Goal: Task Accomplishment & Management: Manage account settings

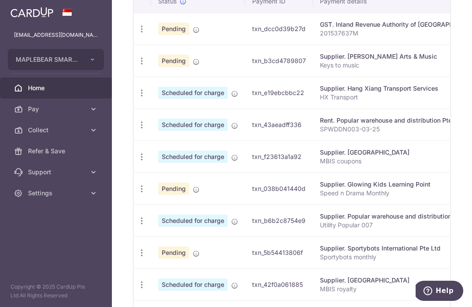
scroll to position [301, 0]
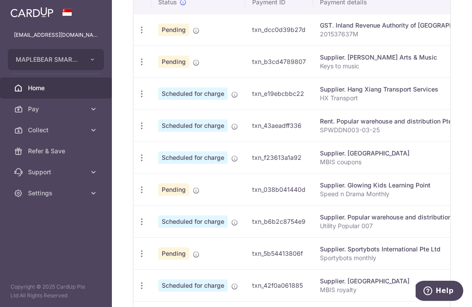
click at [137, 130] on icon "button" at bounding box center [141, 125] width 9 height 9
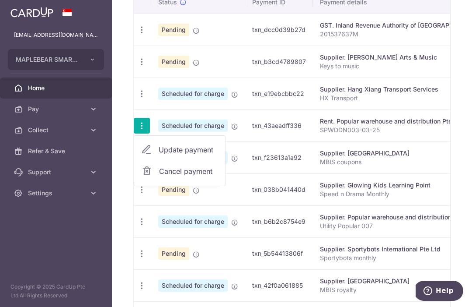
click at [159, 155] on span "Update payment" at bounding box center [188, 149] width 59 height 10
radio input "true"
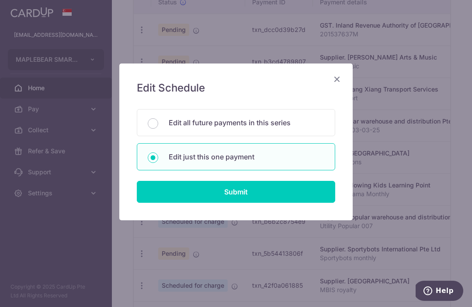
click at [271, 193] on input "Submit" at bounding box center [236, 192] width 199 height 22
radio input "true"
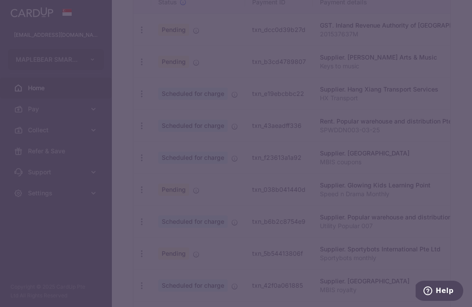
type input "29,098.00"
type input "2,618.82"
type input "[DATE]"
type input "SPWDDN003-03-25"
type input "MBSN RENTAL Sep"
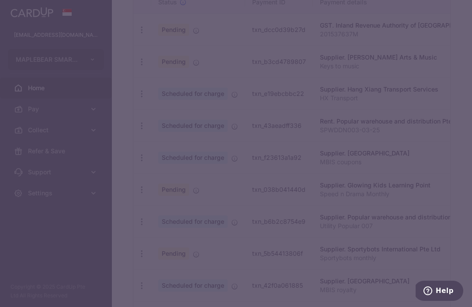
type input "MBSB170"
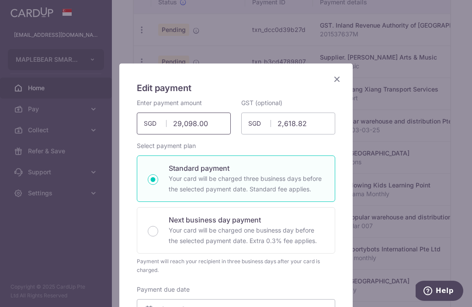
click at [216, 122] on input "29,098.00" at bounding box center [184, 123] width 94 height 22
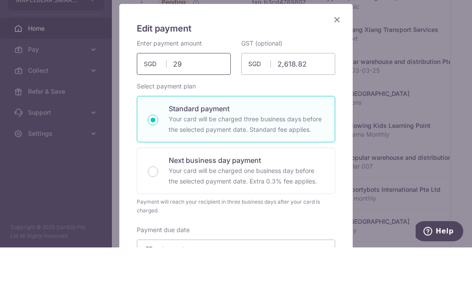
type input "2"
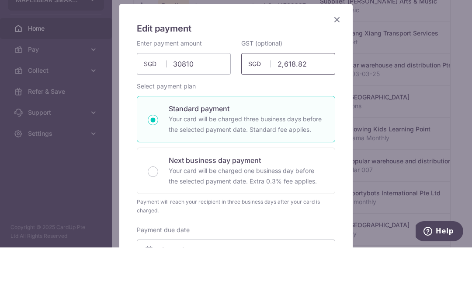
click at [320, 112] on input "2,618.82" at bounding box center [288, 123] width 94 height 22
type input "30,810.00"
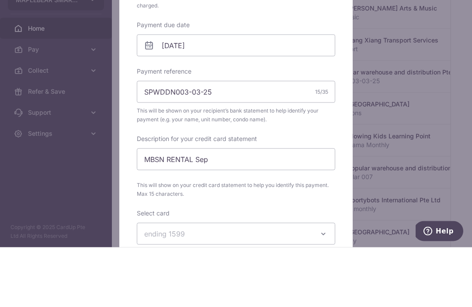
scroll to position [210, 0]
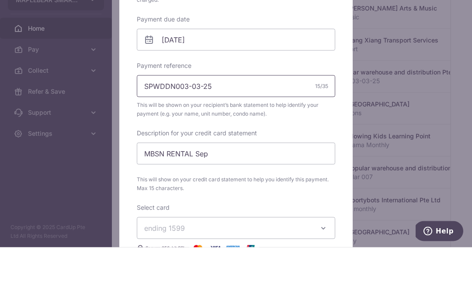
click at [276, 135] on input "SPWDDN003-03-25" at bounding box center [236, 146] width 199 height 22
type input "2,772.90"
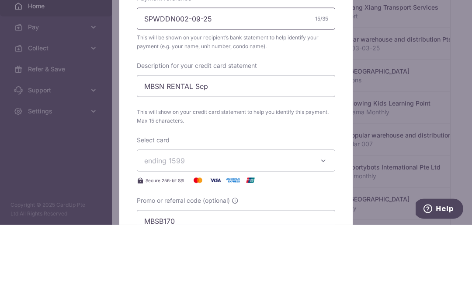
scroll to position [259, 0]
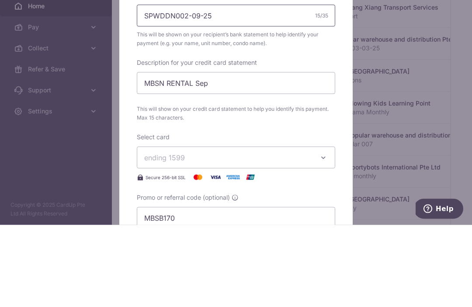
type input "SPWDDN002-09-25"
click at [268, 154] on input "MBSN RENTAL Sep" at bounding box center [236, 165] width 199 height 22
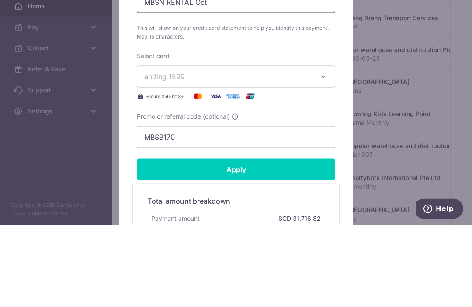
scroll to position [346, 0]
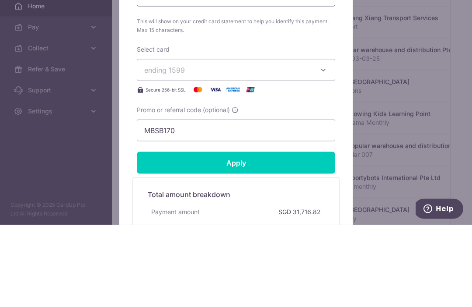
type input "MBSN RENTAL Oct"
click at [323, 141] on button "ending 1599" at bounding box center [236, 152] width 199 height 22
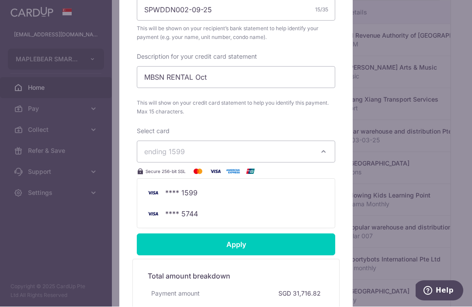
click at [254, 218] on span "**** 5744" at bounding box center [236, 214] width 184 height 10
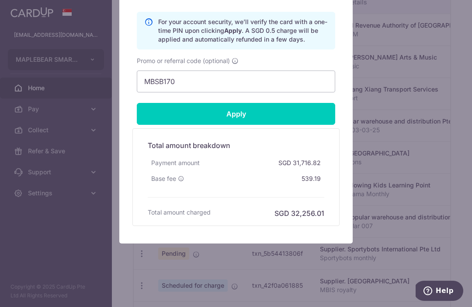
scroll to position [518, 0]
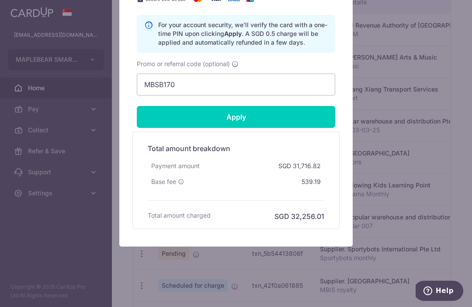
click at [284, 118] on input "Apply" at bounding box center [236, 117] width 199 height 22
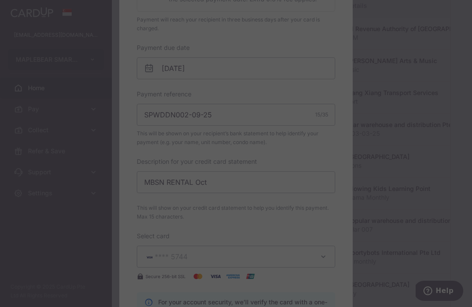
scroll to position [241, 0]
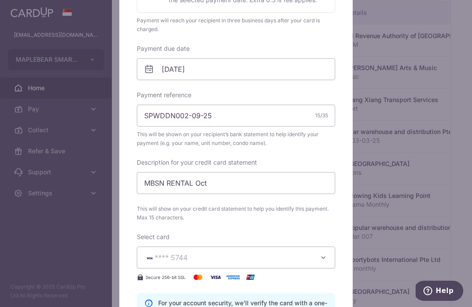
type input "Successfully Applied"
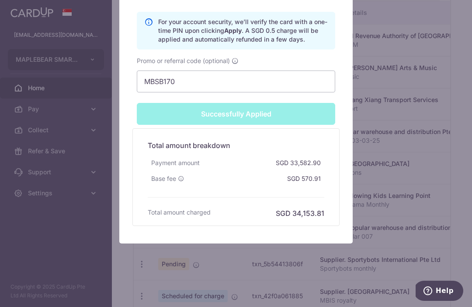
scroll to position [552, 0]
click at [378, 175] on div "Edit payment By clicking apply, you will make changes to all payments to Popula…" at bounding box center [236, 153] width 472 height 307
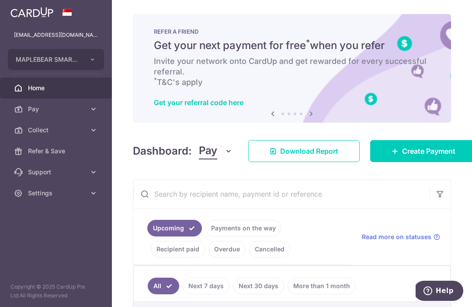
click at [183, 277] on link "Next 7 days" at bounding box center [206, 285] width 47 height 17
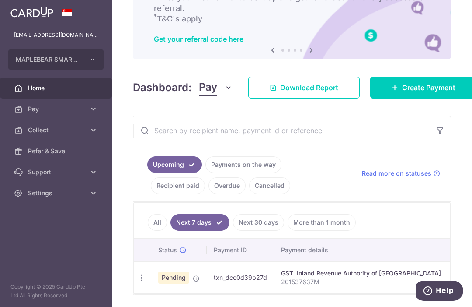
click at [233, 214] on link "Next 30 days" at bounding box center [258, 222] width 51 height 17
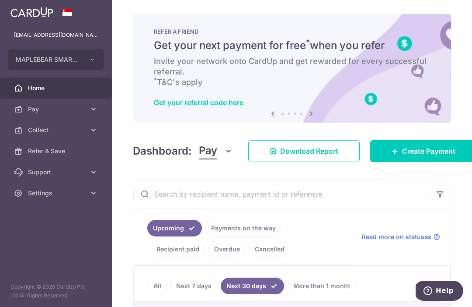
click at [199, 148] on button "Pay" at bounding box center [216, 151] width 34 height 17
click at [17, 154] on div at bounding box center [236, 153] width 472 height 307
click at [443, 191] on button "button" at bounding box center [440, 193] width 21 height 21
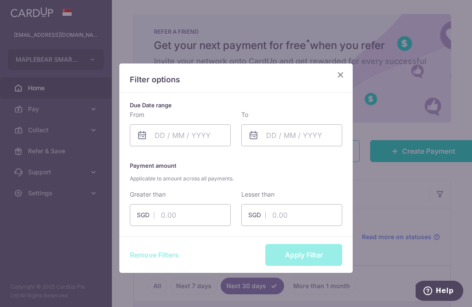
click at [392, 181] on div "Filter options Due Date range From Please select valid date To Please select va…" at bounding box center [236, 153] width 472 height 307
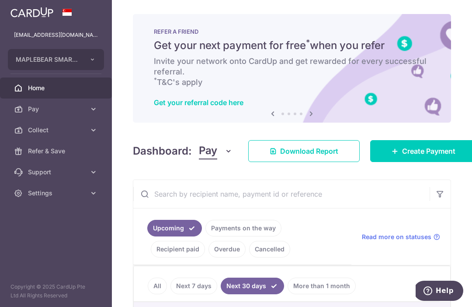
click at [133, 107] on div "REFER A FRIEND Get your next payment for free * when you refer Invite your netw…" at bounding box center [292, 68] width 318 height 108
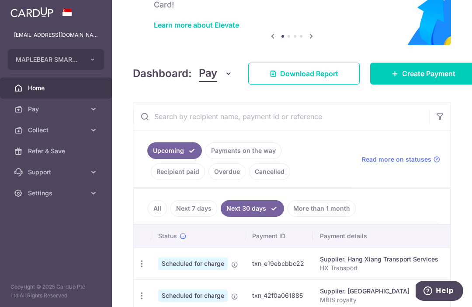
click at [224, 78] on icon "button" at bounding box center [228, 73] width 9 height 9
click at [199, 128] on link "Collect" at bounding box center [244, 118] width 91 height 21
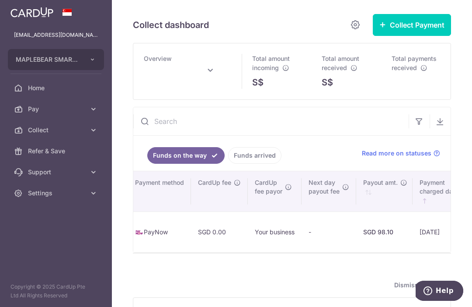
scroll to position [0, 0]
click at [357, 30] on icon at bounding box center [355, 24] width 10 height 11
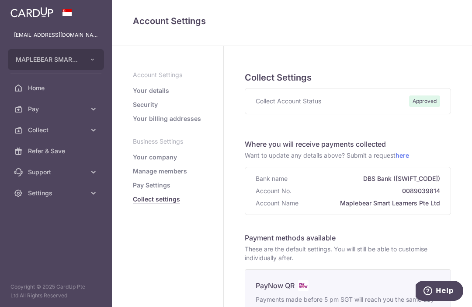
click at [133, 95] on link "Your details" at bounding box center [151, 90] width 36 height 9
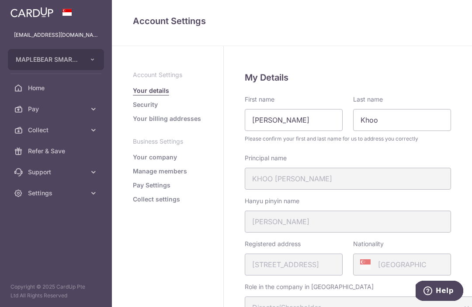
click at [133, 28] on h4 "Account Settings" at bounding box center [292, 21] width 318 height 14
click at [133, 90] on ul "Account Settings Your details Security Your billing addresses Business Settings…" at bounding box center [168, 136] width 70 height 133
click at [133, 161] on link "Your company" at bounding box center [155, 157] width 44 height 9
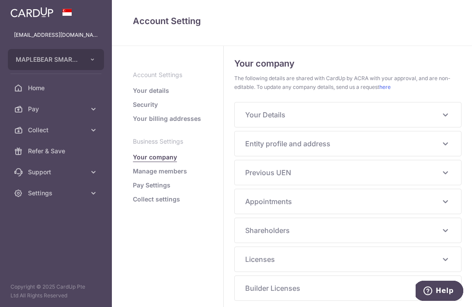
click at [133, 175] on link "Manage members" at bounding box center [160, 171] width 54 height 9
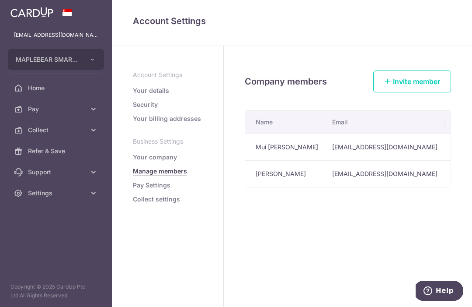
click at [133, 28] on h4 "Account Settings" at bounding box center [292, 21] width 318 height 14
click at [0, 0] on icon "button" at bounding box center [0, 0] width 0 height 0
click at [40, 198] on link "Settings" at bounding box center [56, 192] width 112 height 21
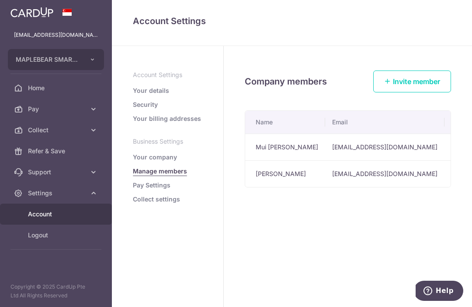
click at [45, 235] on span "Logout" at bounding box center [57, 235] width 58 height 9
